Goal: Task Accomplishment & Management: Manage account settings

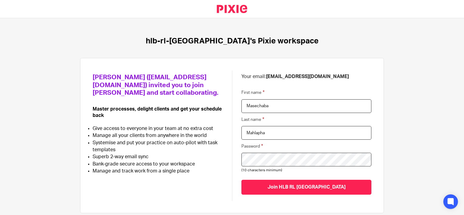
scroll to position [22, 0]
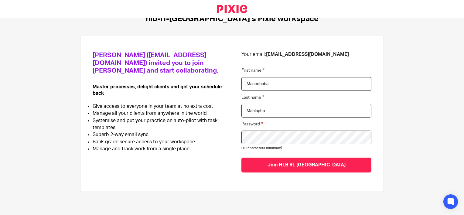
click at [214, 198] on div "hlb-rl-lesotho's Pixie workspace Sechaba Mahlapha (sechaba@hlbrl.com) invited y…" at bounding box center [232, 116] width 464 height 197
click at [225, 149] on div "Sechaba Mahlapha (sechaba@hlbrl.com) invited you to join Pixie and start collab…" at bounding box center [162, 100] width 139 height 104
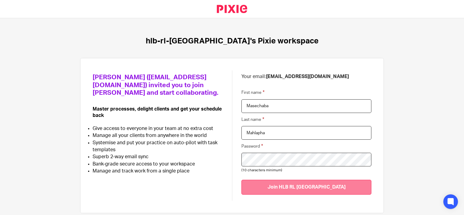
click at [282, 184] on input "Join HLB RL Lesotho" at bounding box center [306, 187] width 130 height 15
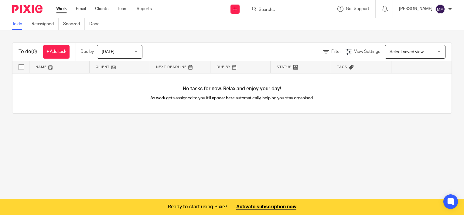
click at [452, 8] on div "[PERSON_NAME] My profile Email integration Logout" at bounding box center [425, 9] width 65 height 18
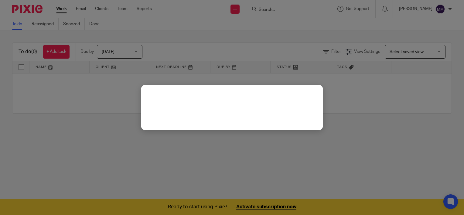
click at [449, 8] on body "Work Email Clients Team Reports Work Email Clients Team Reports Settings Send n…" at bounding box center [232, 107] width 464 height 215
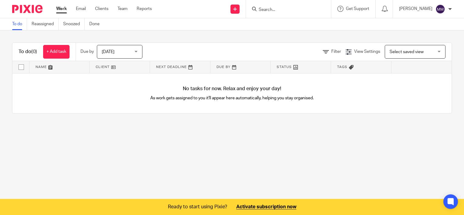
click at [450, 9] on div at bounding box center [450, 9] width 4 height 4
click at [424, 22] on span "My profile" at bounding box center [426, 24] width 19 height 4
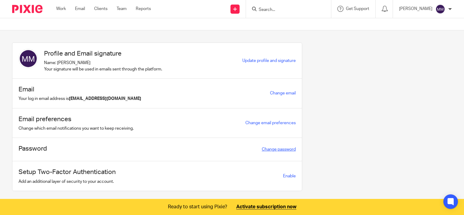
click at [276, 148] on link "Change password" at bounding box center [279, 149] width 34 height 4
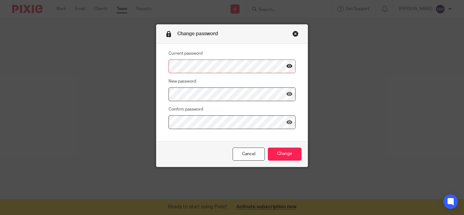
click at [287, 67] on icon at bounding box center [289, 66] width 6 height 6
click at [256, 157] on link "Cancel" at bounding box center [249, 154] width 32 height 13
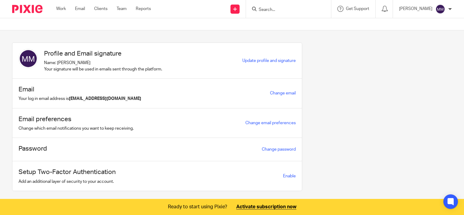
scroll to position [12, 0]
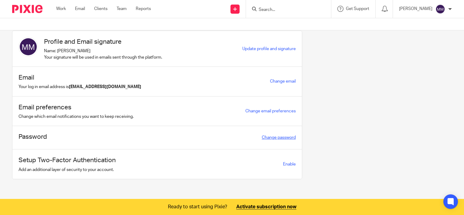
click at [264, 138] on link "Change password" at bounding box center [279, 137] width 34 height 4
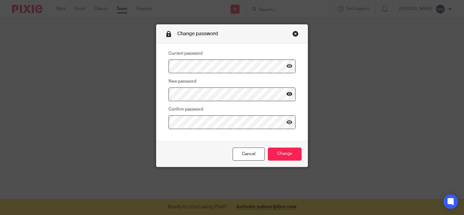
click at [288, 94] on icon at bounding box center [289, 94] width 6 height 6
click at [286, 121] on icon at bounding box center [289, 122] width 6 height 6
click at [283, 152] on input "Change" at bounding box center [285, 154] width 34 height 13
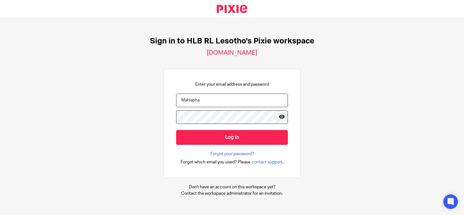
click at [279, 117] on icon at bounding box center [282, 117] width 6 height 6
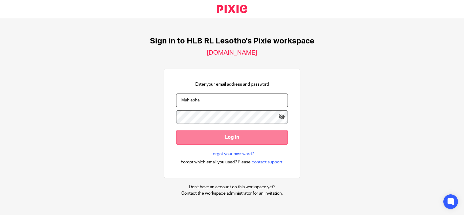
click at [236, 136] on input "Log in" at bounding box center [232, 137] width 112 height 15
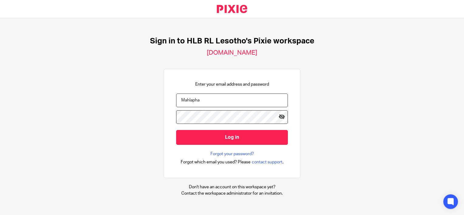
click at [176, 157] on div "Forgot your password? Forgot which email you used? Please contact support ." at bounding box center [232, 158] width 112 height 15
click at [206, 99] on input "Mahlapha" at bounding box center [232, 101] width 112 height 14
type input "M"
type input "masechaba@hlbrl.com"
click at [317, 114] on div "Sign in to HLB RL Lesotho's Pixie workspace hlb-rl-lesotho.usepixie.net Enter y…" at bounding box center [232, 116] width 464 height 196
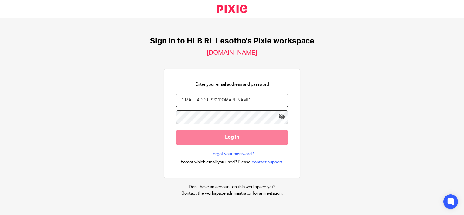
click at [237, 135] on input "Log in" at bounding box center [232, 137] width 112 height 15
